Goal: Check status: Check status

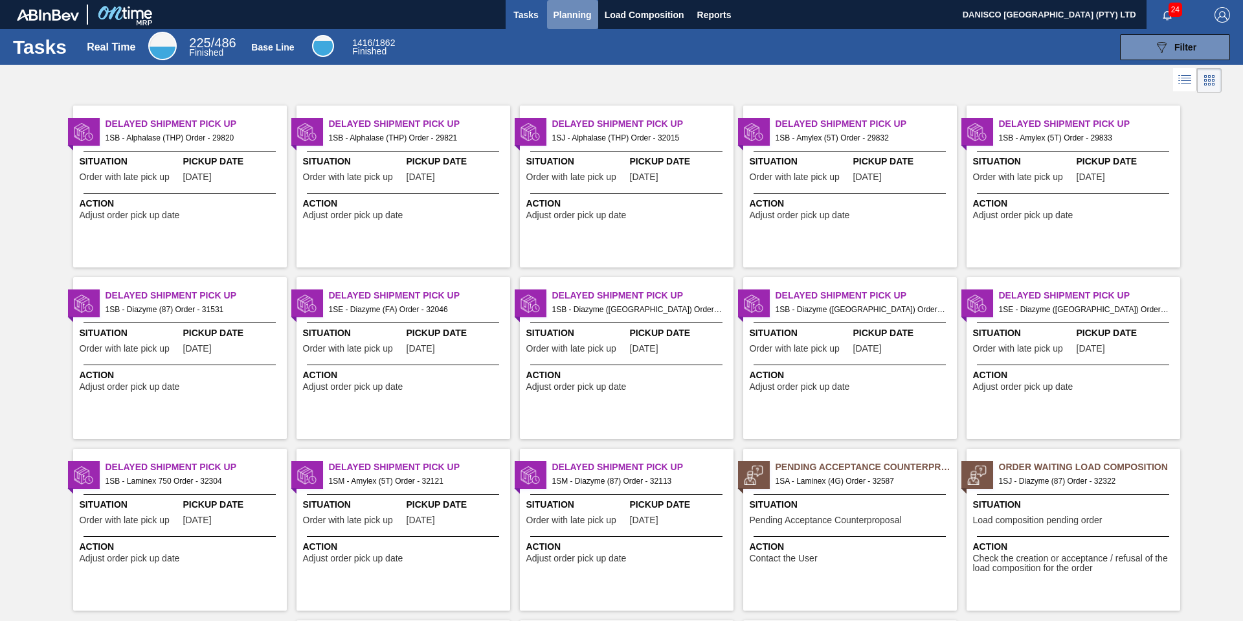
click at [574, 10] on span "Planning" at bounding box center [573, 15] width 38 height 16
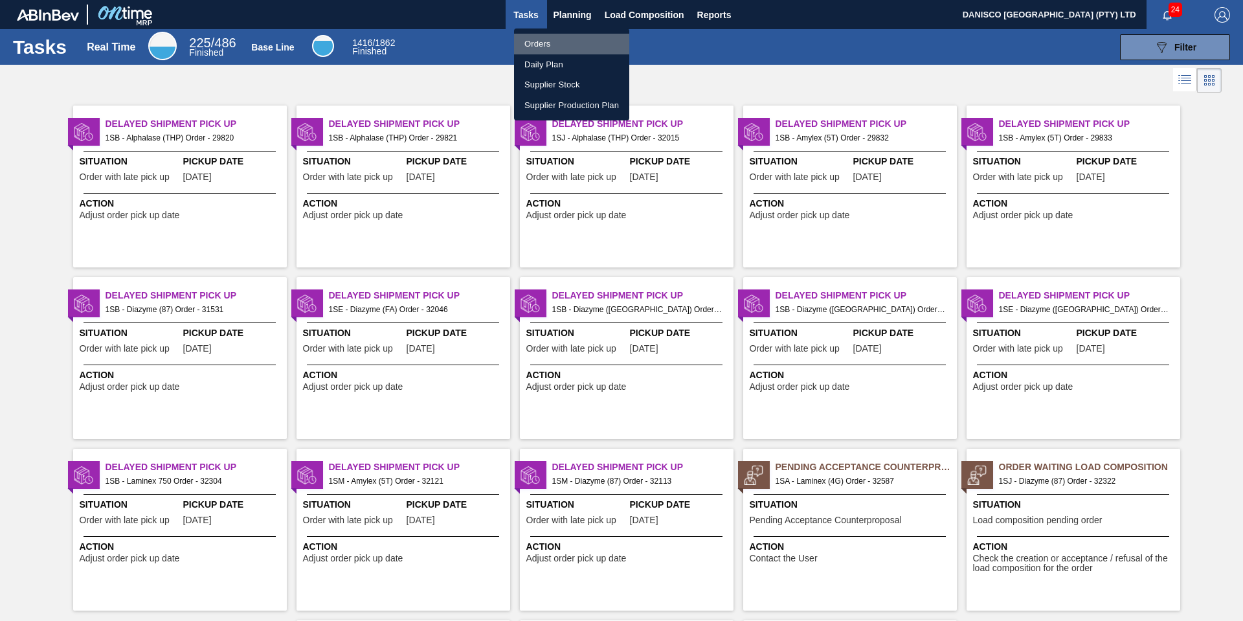
click at [542, 43] on li "Orders" at bounding box center [571, 44] width 115 height 21
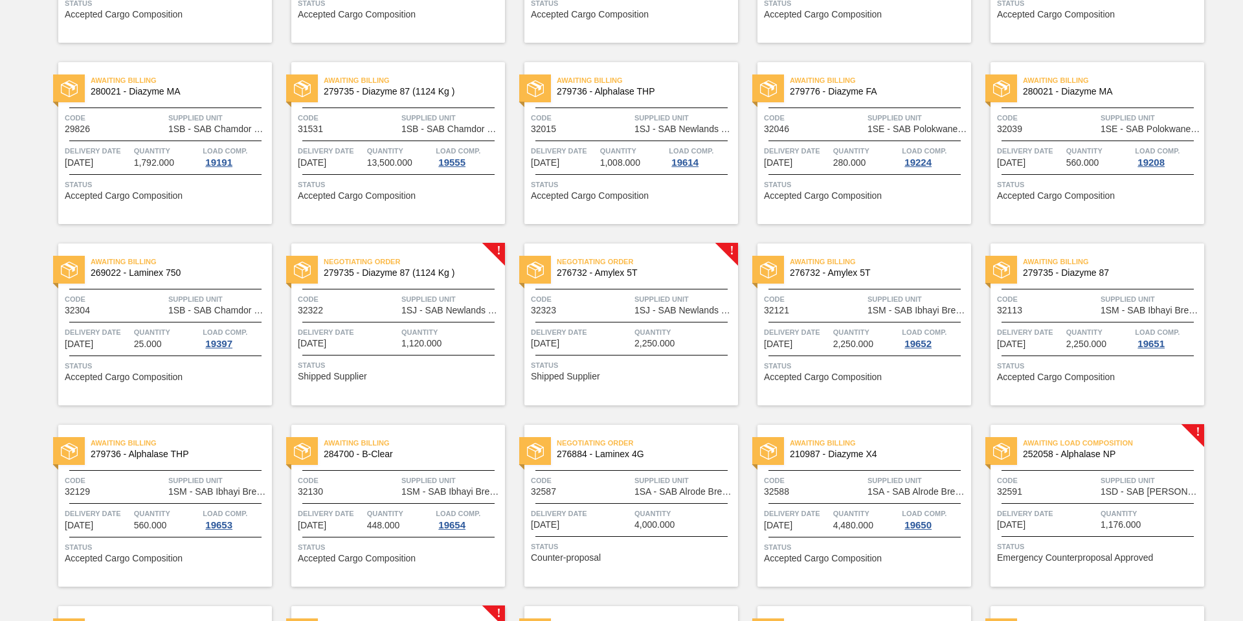
scroll to position [259, 0]
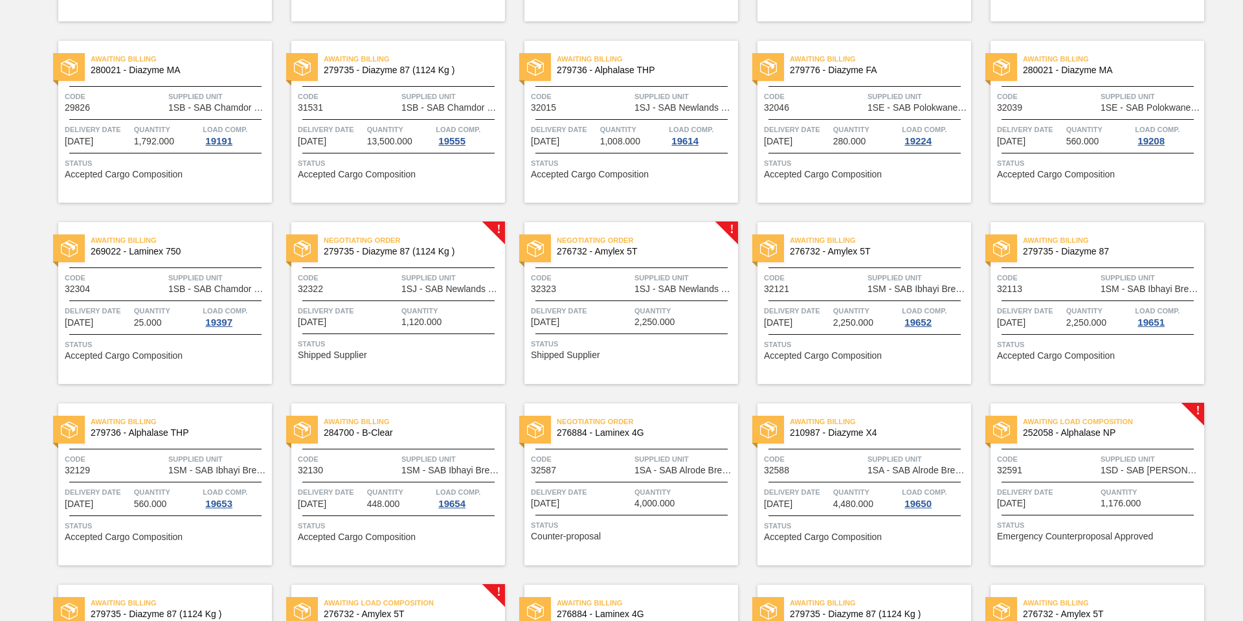
click at [601, 109] on div "Code 32015" at bounding box center [581, 101] width 100 height 23
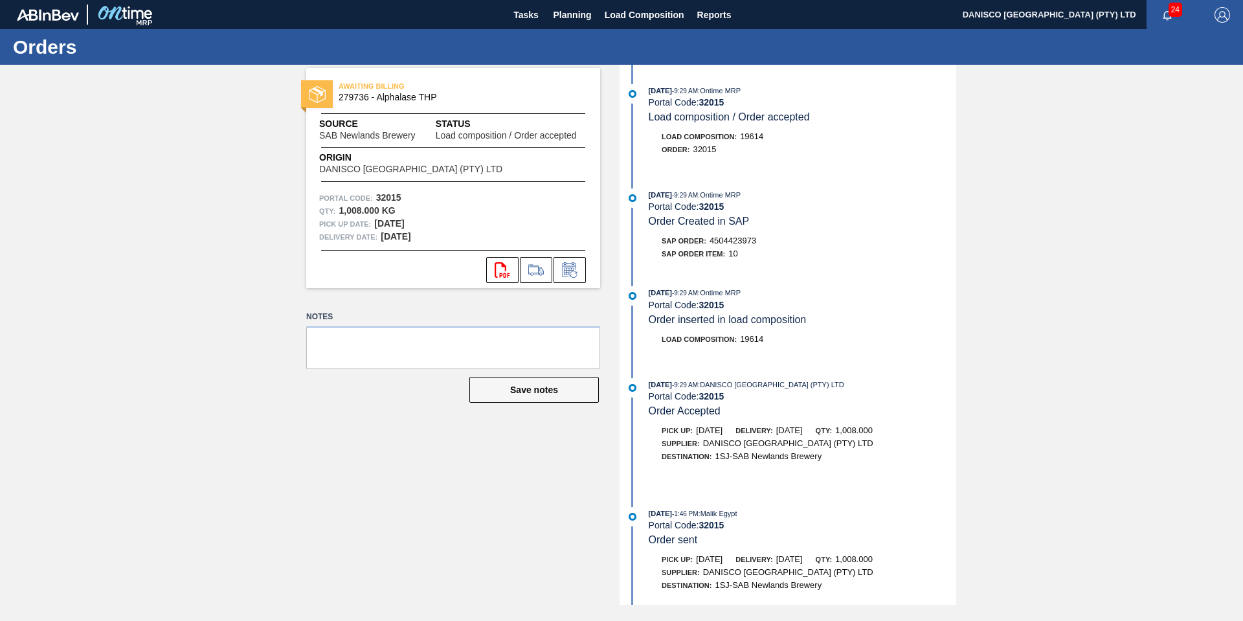
click at [87, 251] on div "AWAITING BILLING 279736 - Alphalase THP Source SAB Newlands Brewery Status Load…" at bounding box center [621, 335] width 1243 height 540
click at [825, 252] on div "SAP Order Item: 10" at bounding box center [803, 253] width 308 height 13
click at [522, 268] on button at bounding box center [536, 270] width 32 height 26
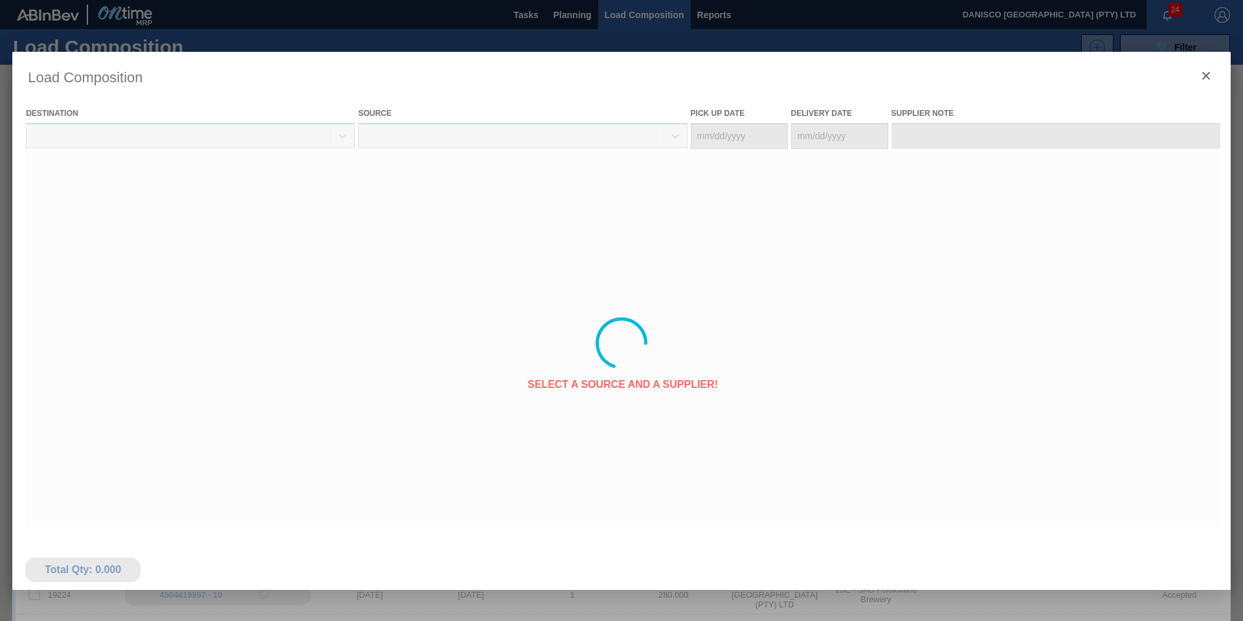
type Date "[DATE]"
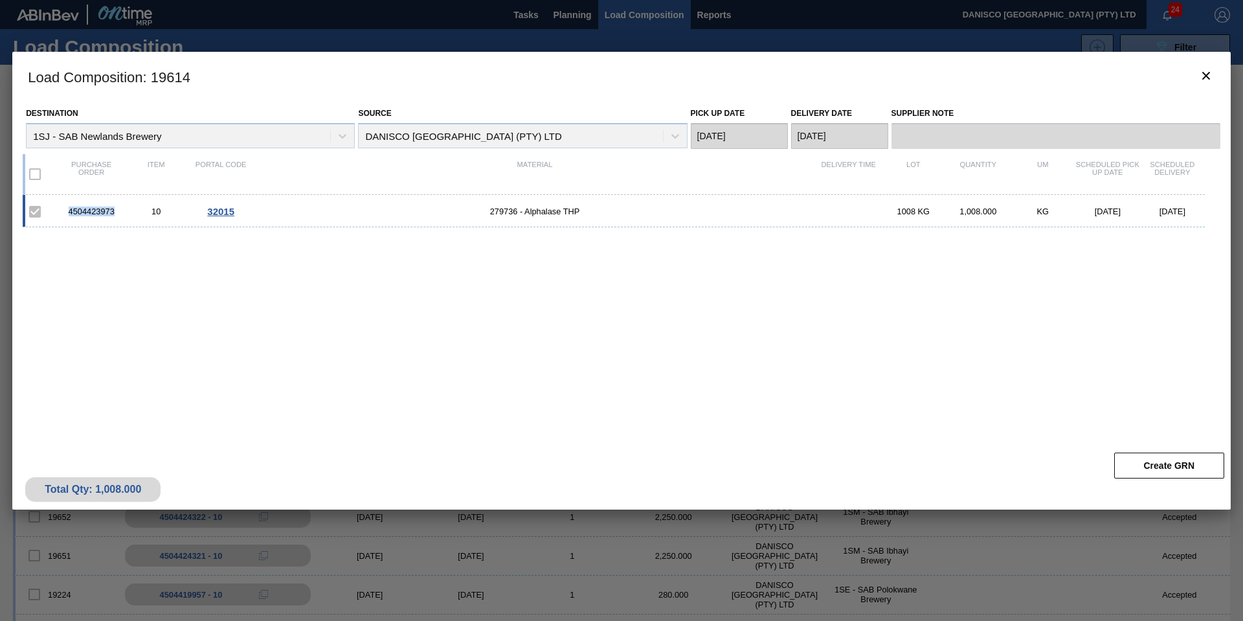
drag, startPoint x: 120, startPoint y: 208, endPoint x: 64, endPoint y: 208, distance: 56.3
click at [64, 208] on div "4504423973" at bounding box center [91, 212] width 65 height 10
copy div "4504423973"
